Goal: Task Accomplishment & Management: Use online tool/utility

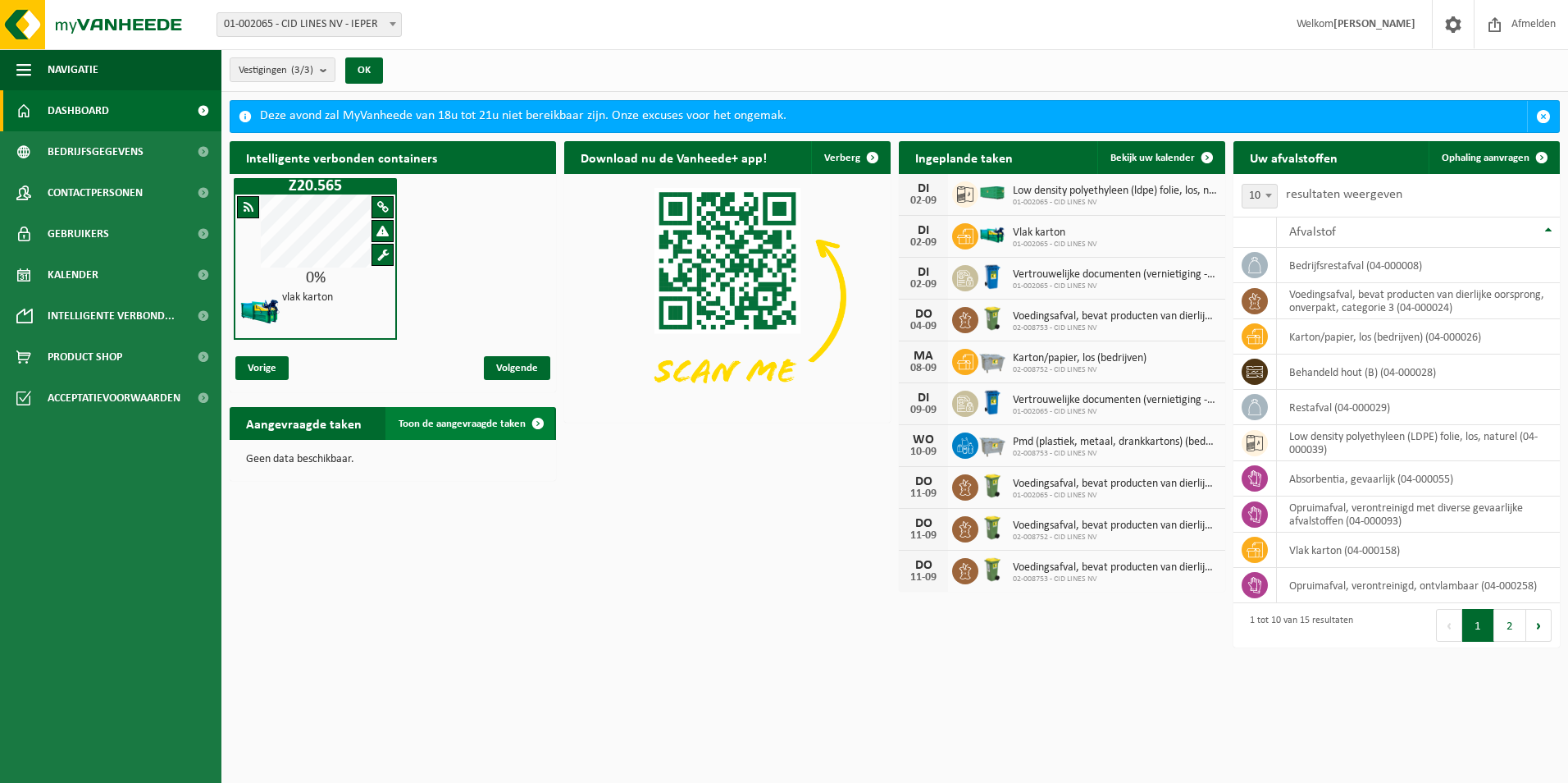
click at [459, 422] on span "Toon de aangevraagde taken" at bounding box center [462, 423] width 127 height 11
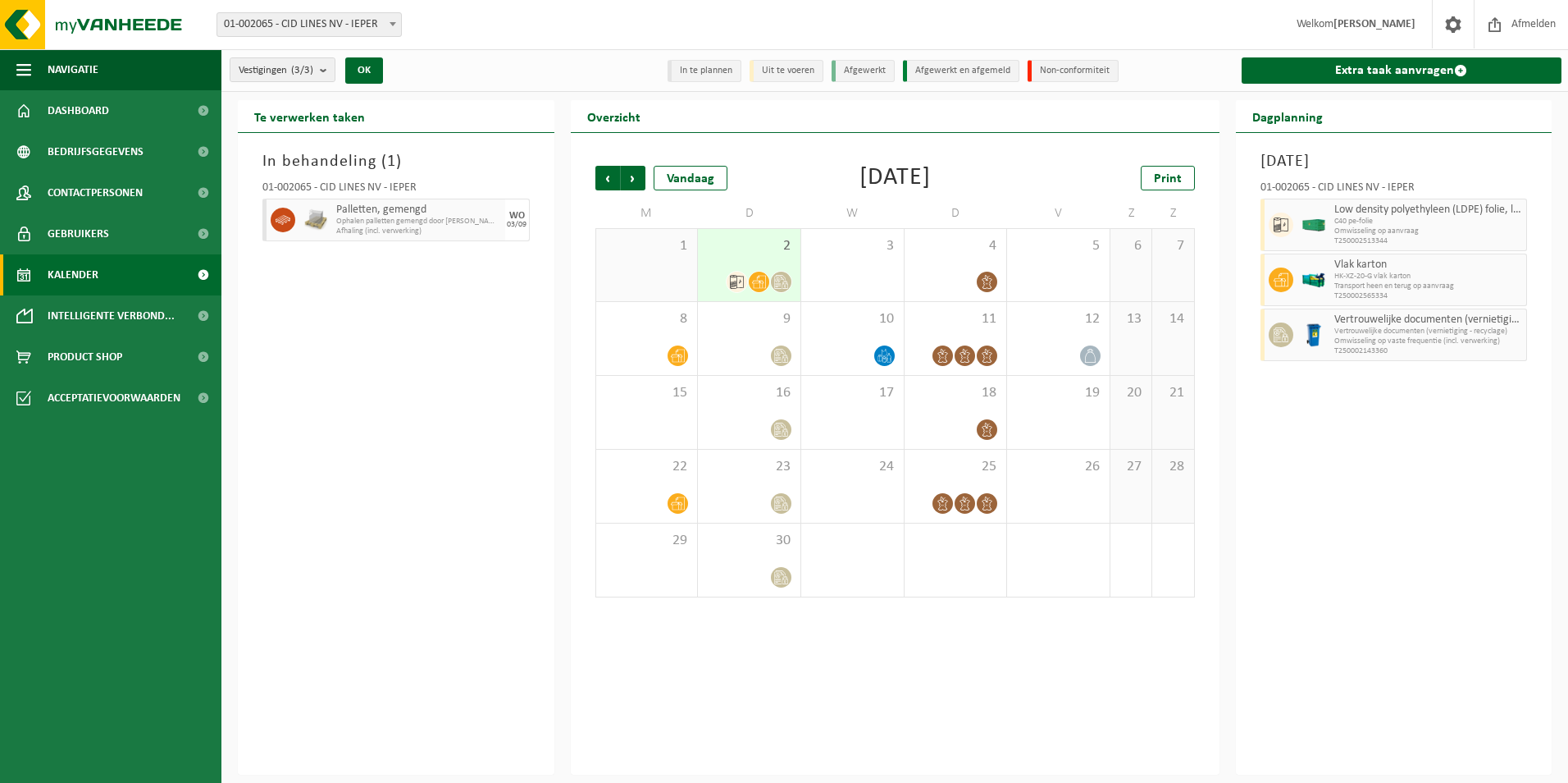
click at [377, 224] on span "Ophalen palletten gemengd door [PERSON_NAME]" at bounding box center [418, 222] width 165 height 10
click at [400, 222] on span "Ophalen palletten gemengd door [PERSON_NAME]" at bounding box center [418, 222] width 165 height 10
click at [285, 222] on icon at bounding box center [283, 219] width 15 height 9
click at [644, 199] on td "M" at bounding box center [647, 214] width 103 height 30
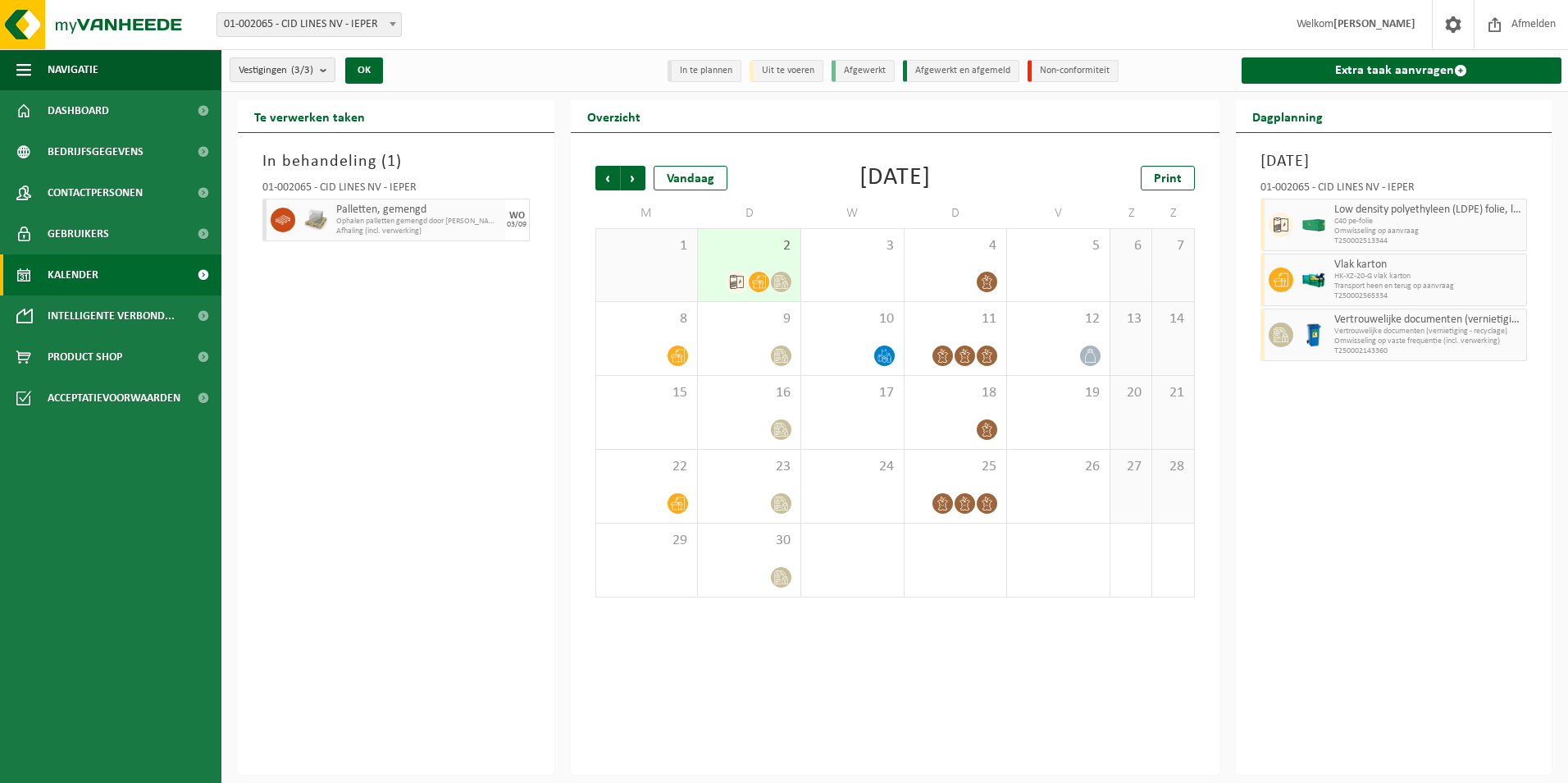
click at [375, 225] on span "Ophalen palletten gemengd door [PERSON_NAME]" at bounding box center [418, 222] width 165 height 10
click at [284, 217] on icon at bounding box center [283, 219] width 15 height 9
drag, startPoint x: 330, startPoint y: 222, endPoint x: 294, endPoint y: 219, distance: 36.1
click at [294, 219] on span at bounding box center [283, 220] width 25 height 25
click at [475, 208] on span "Palletten, gemengd" at bounding box center [418, 209] width 165 height 13
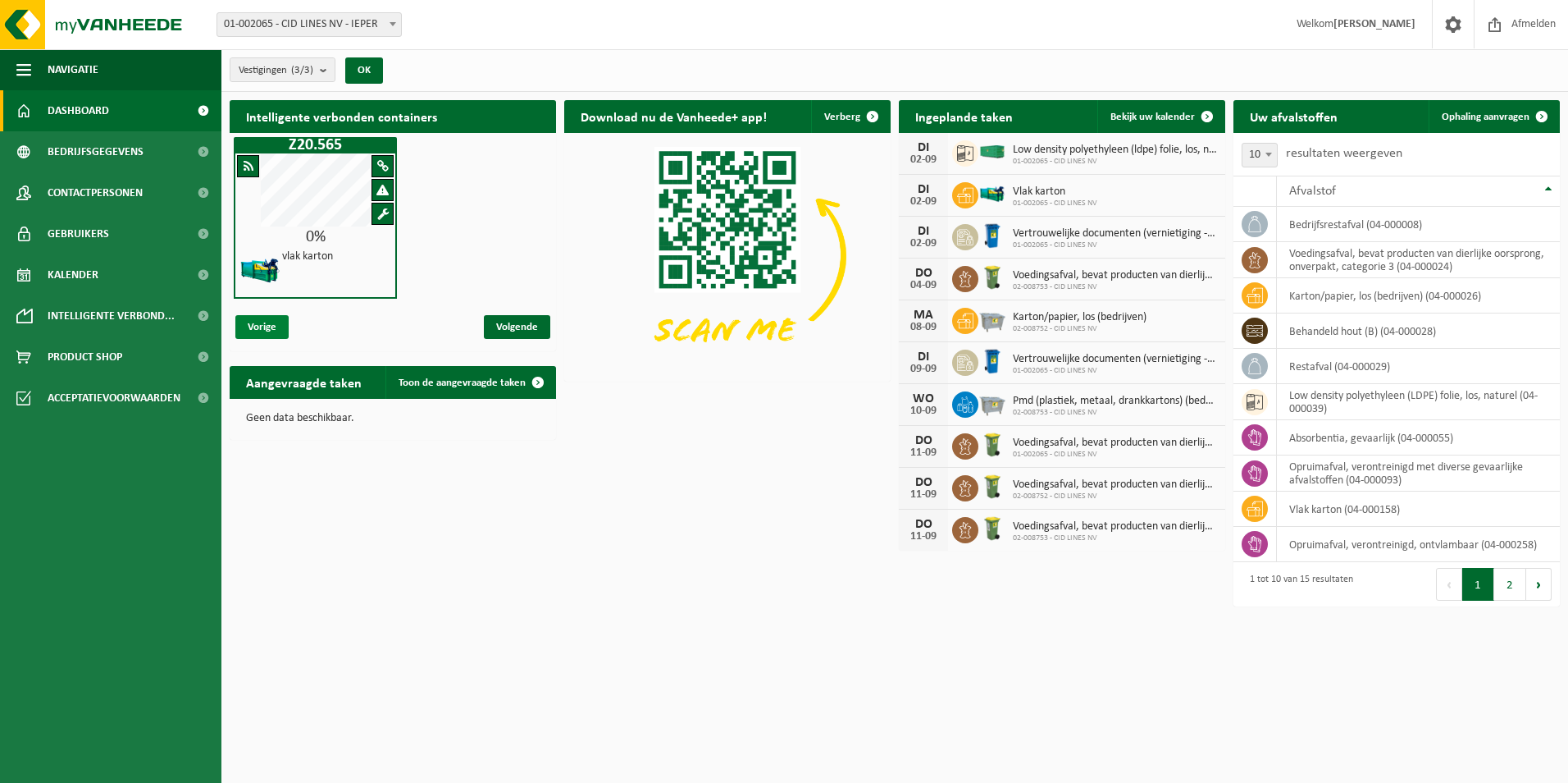
click at [272, 326] on span "Vorige" at bounding box center [261, 327] width 53 height 24
click at [527, 318] on span "Volgende" at bounding box center [517, 327] width 66 height 24
click at [265, 336] on span "Vorige" at bounding box center [261, 327] width 53 height 24
click at [285, 257] on h4 "vlak karton" at bounding box center [307, 256] width 51 height 11
click at [349, 262] on div "vlak karton" at bounding box center [315, 271] width 160 height 52
